Goal: Register for event/course

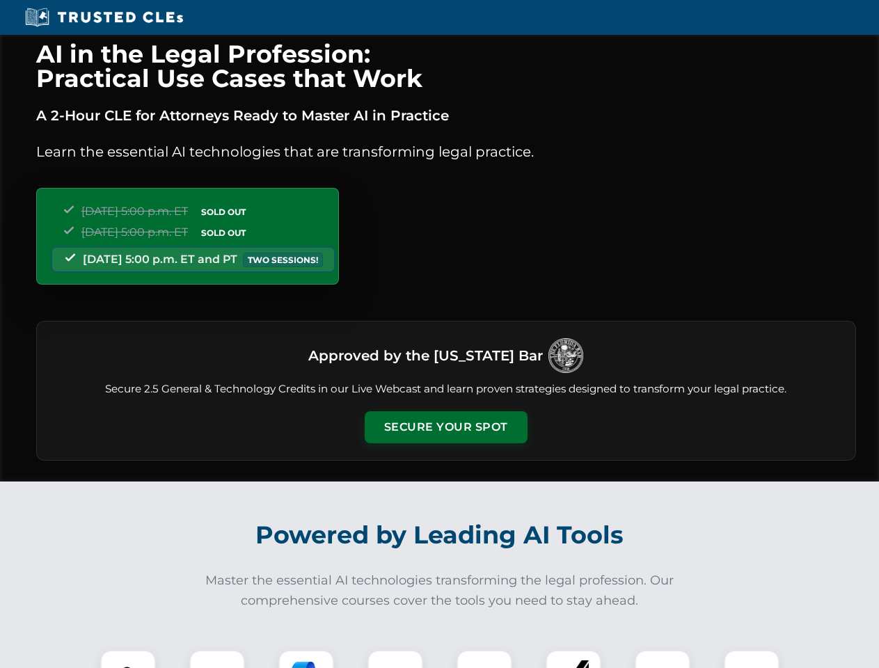
click at [445, 427] on button "Secure Your Spot" at bounding box center [446, 427] width 163 height 32
